Goal: Navigation & Orientation: Understand site structure

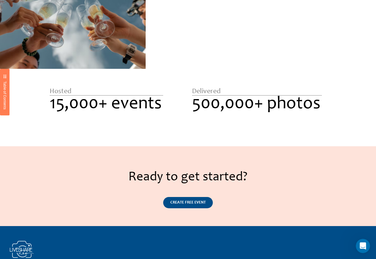
scroll to position [885, 0]
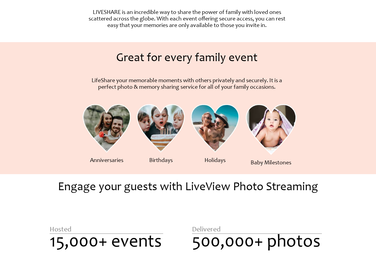
scroll to position [214, 0]
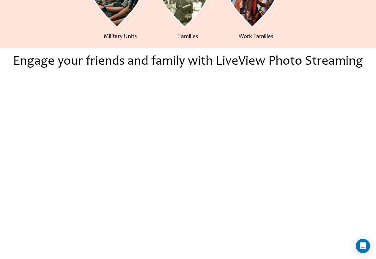
scroll to position [428, 0]
